Goal: Check status: Check status

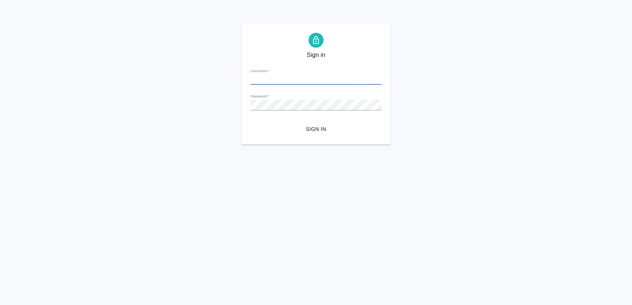
type input "anastasia.sergeeva@awatera.com"
click at [317, 133] on span "Sign in" at bounding box center [315, 129] width 119 height 9
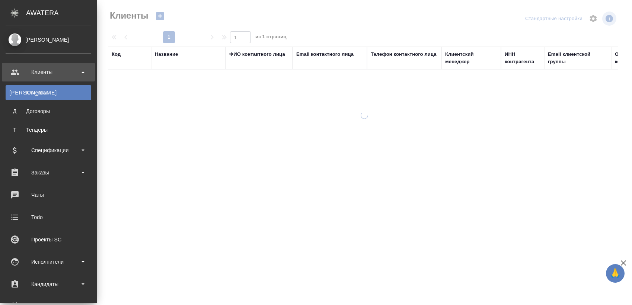
select select "RU"
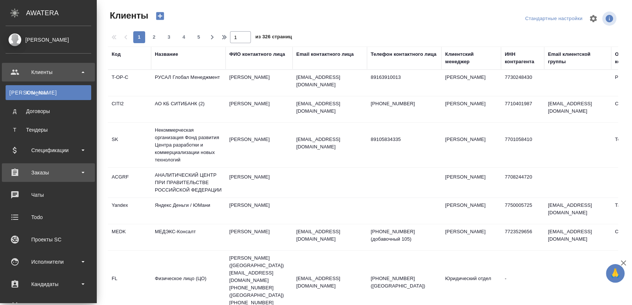
click at [44, 170] on div "Заказы" at bounding box center [49, 172] width 86 height 11
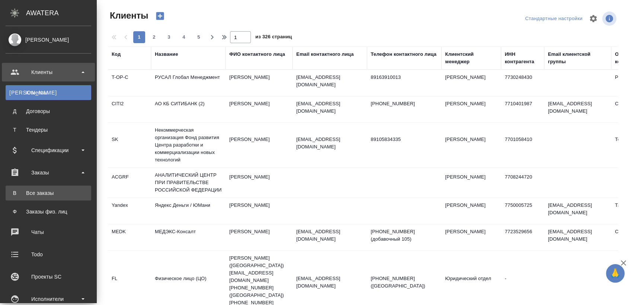
click at [45, 192] on div "Все заказы" at bounding box center [48, 192] width 78 height 7
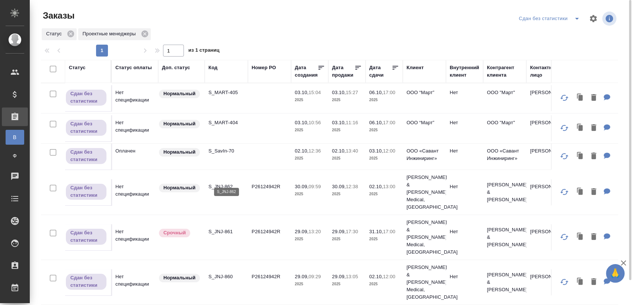
click at [227, 183] on p "S_JNJ-862" at bounding box center [226, 186] width 36 height 7
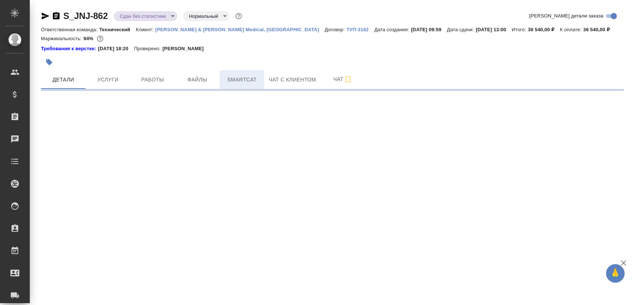
click at [235, 79] on span "Smartcat" at bounding box center [242, 79] width 36 height 9
select select "RU"
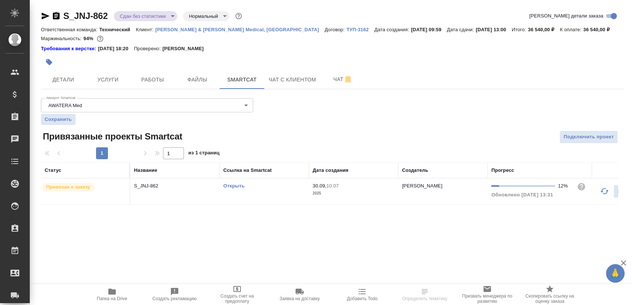
click at [229, 186] on link "Открыть" at bounding box center [233, 186] width 21 height 6
